Goal: Task Accomplishment & Management: Complete application form

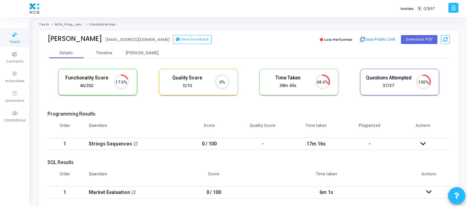
scroll to position [3, 3]
click at [22, 117] on link "Candidates" at bounding box center [14, 116] width 29 height 19
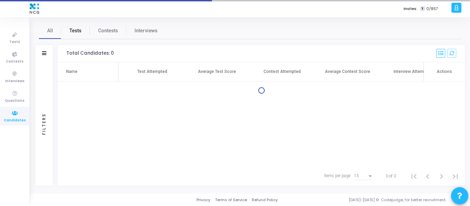
click at [76, 30] on span "Tests" at bounding box center [76, 30] width 12 height 7
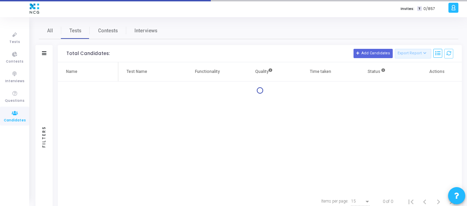
click at [48, 54] on div "Filters" at bounding box center [43, 53] width 17 height 17
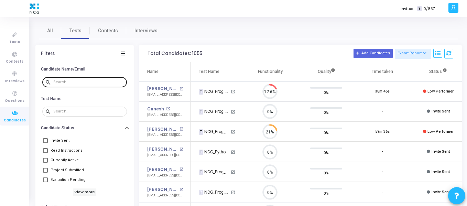
click at [65, 83] on input "text" at bounding box center [88, 82] width 71 height 4
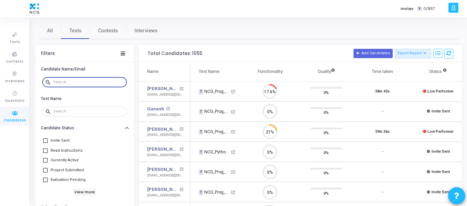
paste input "[EMAIL_ADDRESS][DOMAIN_NAME]"
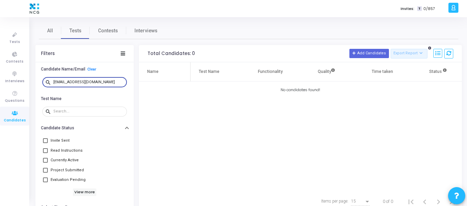
click at [61, 82] on input "[EMAIL_ADDRESS][DOMAIN_NAME]" at bounding box center [88, 82] width 71 height 4
type input "[EMAIL_ADDRESS][DOMAIN_NAME]"
click at [48, 29] on span "All" at bounding box center [50, 30] width 6 height 7
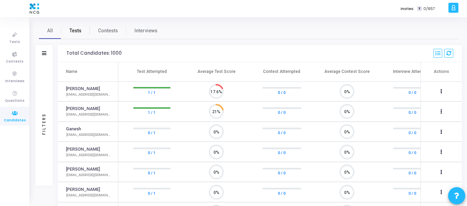
click at [79, 34] on span "Tests" at bounding box center [76, 30] width 12 height 7
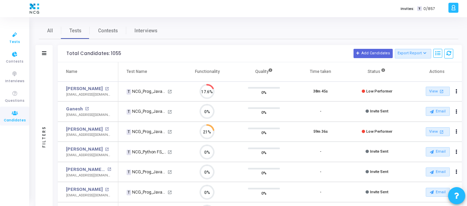
click at [10, 35] on icon at bounding box center [15, 35] width 14 height 9
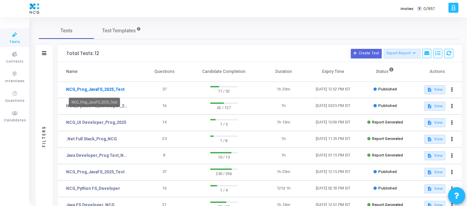
click at [107, 91] on link "NCG_Prog_JavaFS_2025_Test" at bounding box center [95, 89] width 59 height 6
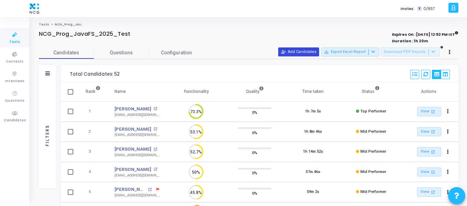
click at [312, 50] on button "person_add_alt Add Candidates" at bounding box center [298, 51] width 41 height 9
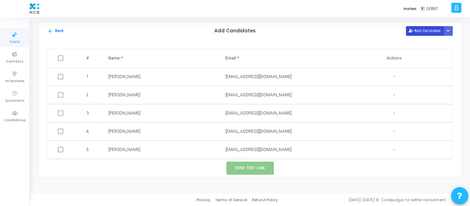
click at [428, 29] on button "Add Candidate" at bounding box center [425, 30] width 38 height 9
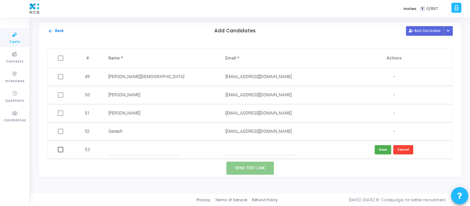
click at [133, 152] on input "text" at bounding box center [143, 149] width 71 height 11
paste input "[PERSON_NAME]"
type input "[PERSON_NAME]"
click at [233, 147] on input "text" at bounding box center [260, 149] width 71 height 11
paste input "[EMAIL_ADDRESS][DOMAIN_NAME]"
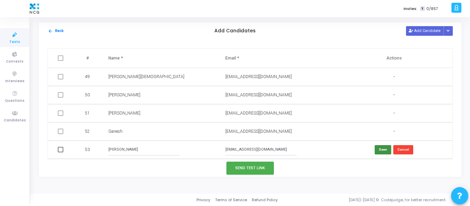
type input "[EMAIL_ADDRESS][DOMAIN_NAME]"
click at [378, 153] on button "Save" at bounding box center [383, 149] width 17 height 9
click at [61, 150] on span at bounding box center [61, 150] width 6 height 6
click at [61, 152] on input "checkbox" at bounding box center [60, 152] width 0 height 0
checkbox input "true"
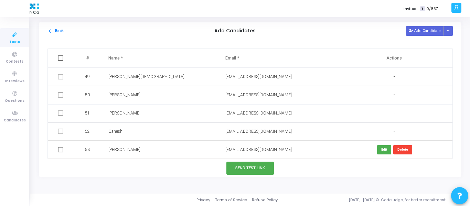
checkbox input "true"
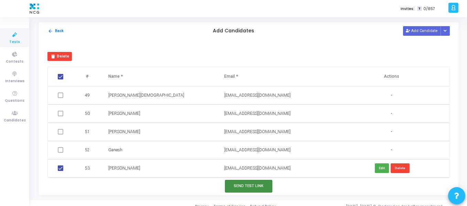
click at [257, 186] on button "Send Test Link" at bounding box center [248, 186] width 47 height 13
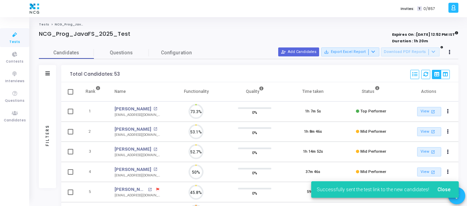
scroll to position [3, 3]
